Goal: Obtain resource: Download file/media

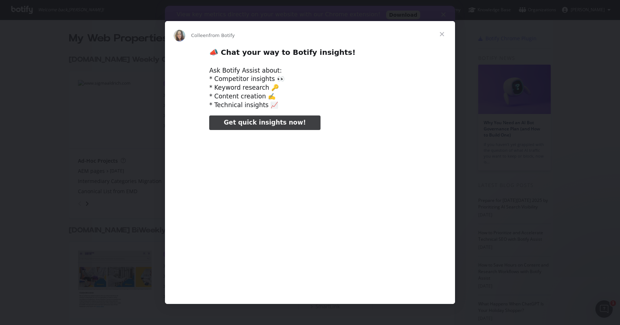
type input "104341"
click at [441, 32] on span "Close" at bounding box center [442, 34] width 26 height 26
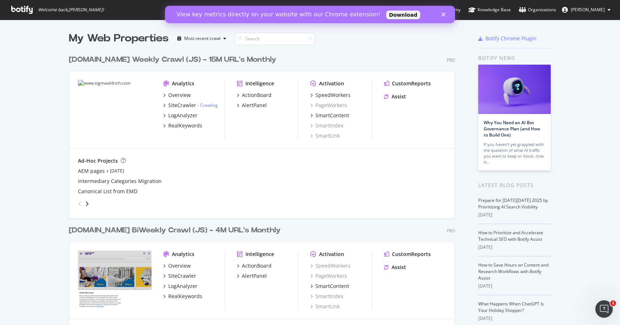
click at [152, 62] on div "[DOMAIN_NAME] Weekly Crawl (JS) - 15M URL's Monthly" at bounding box center [172, 59] width 207 height 11
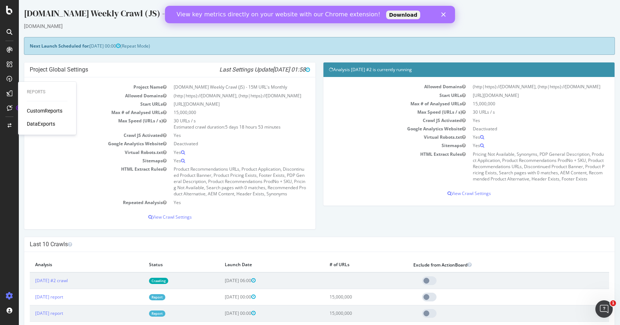
click at [36, 110] on div "CustomReports" at bounding box center [45, 110] width 36 height 7
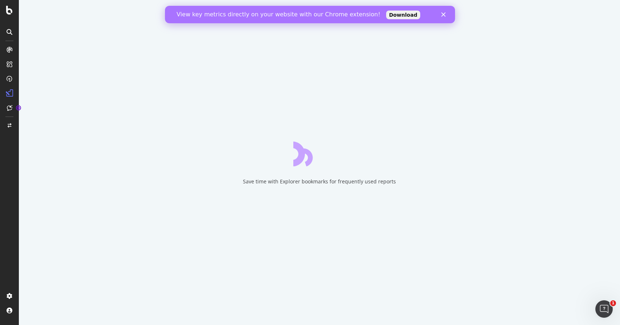
click at [445, 15] on icon "Close" at bounding box center [443, 14] width 4 height 4
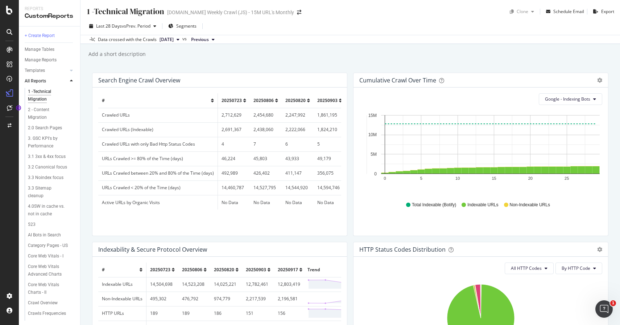
click at [71, 82] on icon at bounding box center [71, 81] width 3 height 4
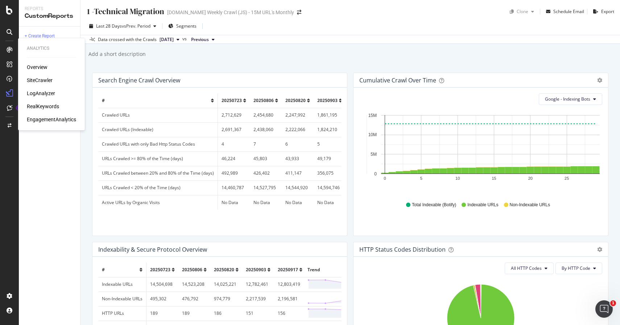
click at [31, 67] on div "Overview" at bounding box center [37, 66] width 21 height 7
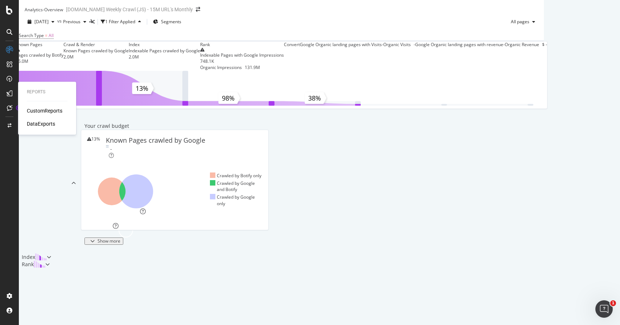
click at [37, 121] on div "DataExports" at bounding box center [41, 123] width 28 height 7
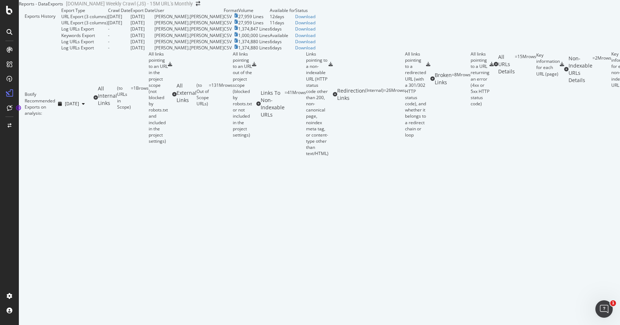
click at [98, 110] on div "All Internal Links" at bounding box center [107, 97] width 19 height 25
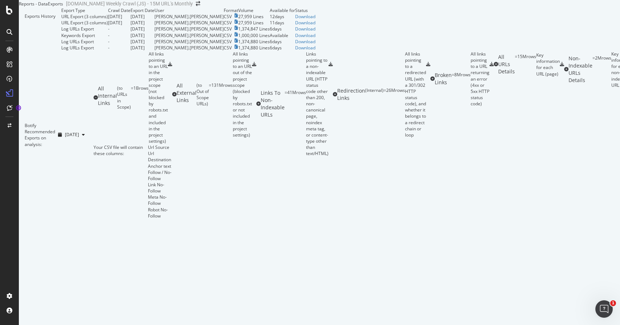
scroll to position [99, 0]
click at [168, 125] on div "All links pointing to an URL in the project scope (not blocked by robots.txt an…" at bounding box center [158, 97] width 19 height 93
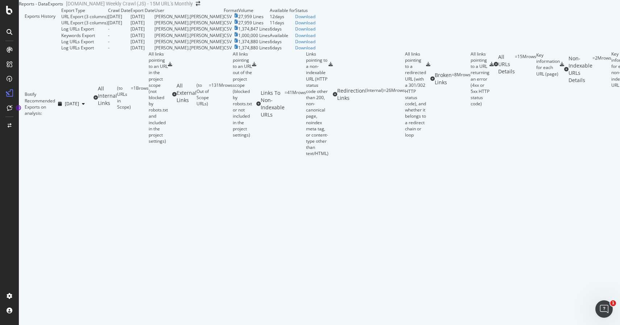
click at [168, 125] on div "All links pointing to an URL in the project scope (not blocked by robots.txt an…" at bounding box center [158, 97] width 19 height 93
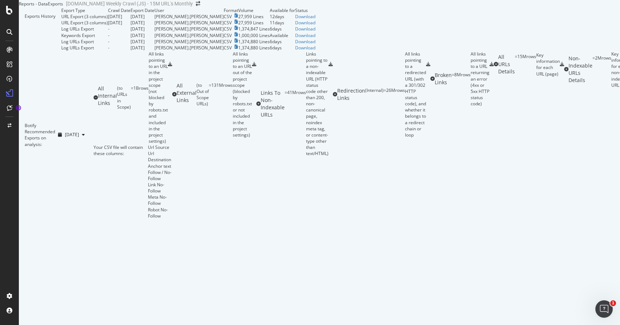
scroll to position [103, 0]
